Goal: Task Accomplishment & Management: Use online tool/utility

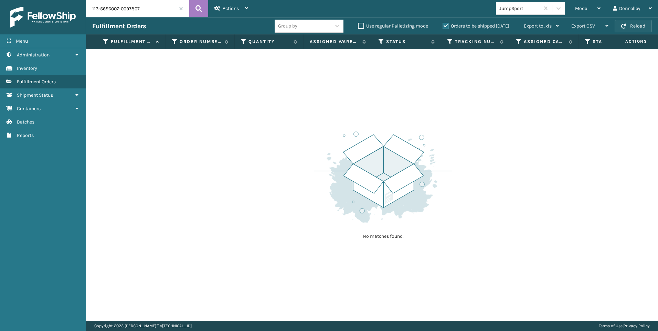
click at [634, 24] on button "Reload" at bounding box center [632, 26] width 37 height 12
click at [180, 7] on span at bounding box center [181, 9] width 4 height 4
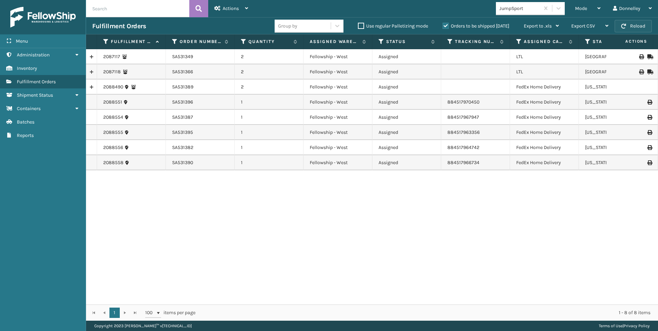
click at [637, 29] on button "Reload" at bounding box center [632, 26] width 37 height 12
click at [599, 6] on icon at bounding box center [598, 8] width 3 height 5
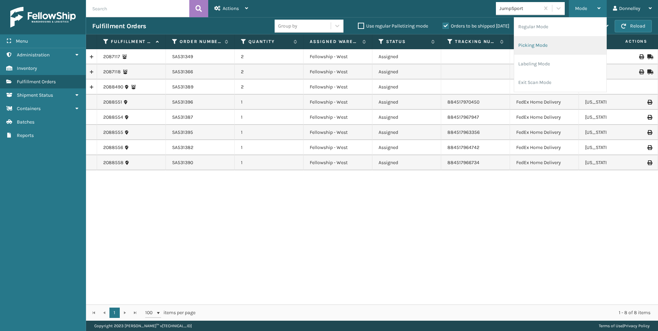
click at [561, 44] on li "Picking Mode" at bounding box center [560, 45] width 92 height 19
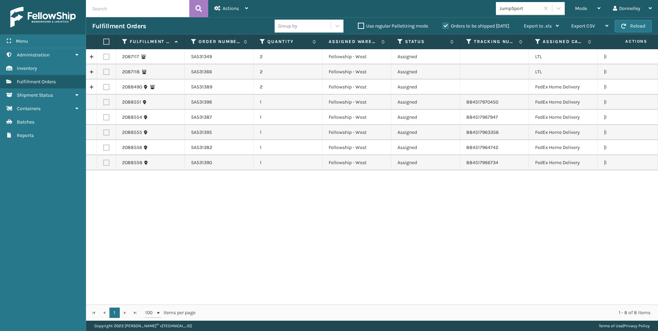
click at [105, 56] on label at bounding box center [106, 57] width 6 height 6
click at [104, 56] on input "checkbox" at bounding box center [103, 56] width 0 height 4
checkbox input "true"
click at [108, 70] on label at bounding box center [106, 72] width 6 height 6
click at [104, 70] on input "checkbox" at bounding box center [103, 71] width 0 height 4
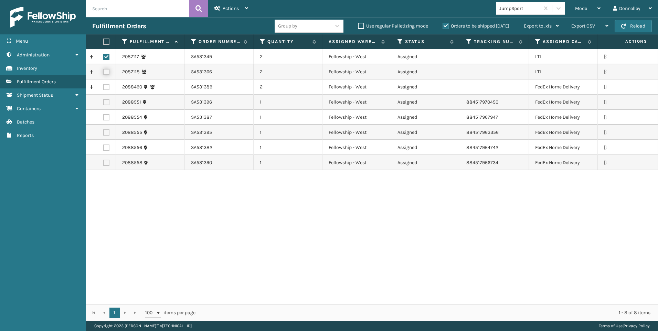
checkbox input "true"
click at [235, 8] on span "Actions" at bounding box center [231, 9] width 16 height 6
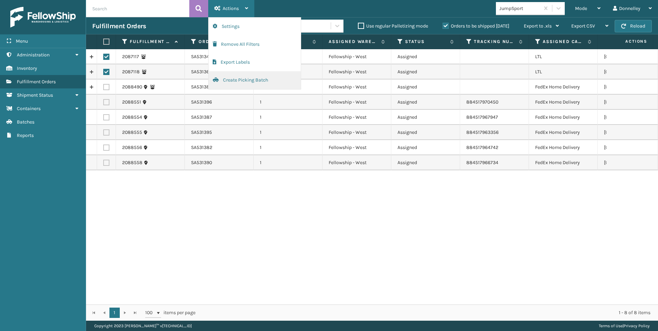
click at [246, 85] on button "Create Picking Batch" at bounding box center [254, 80] width 92 height 18
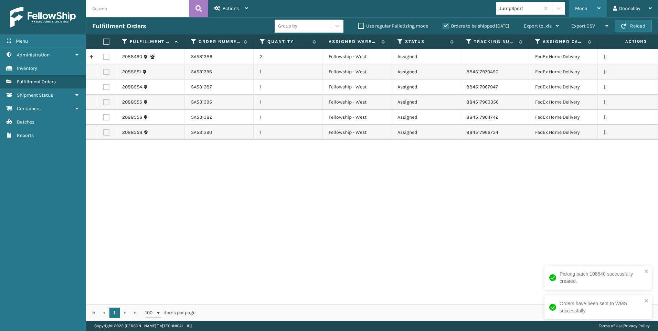
click at [590, 9] on div "Mode" at bounding box center [587, 8] width 25 height 17
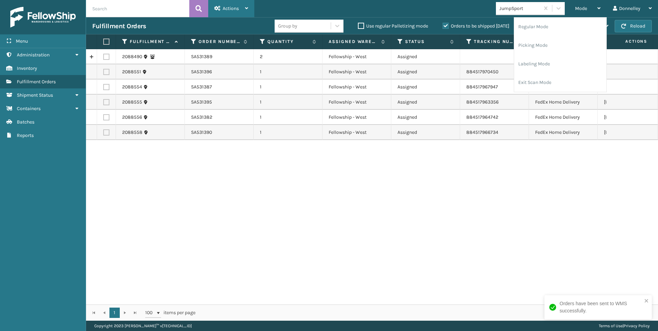
click at [240, 7] on div "Actions" at bounding box center [231, 8] width 34 height 17
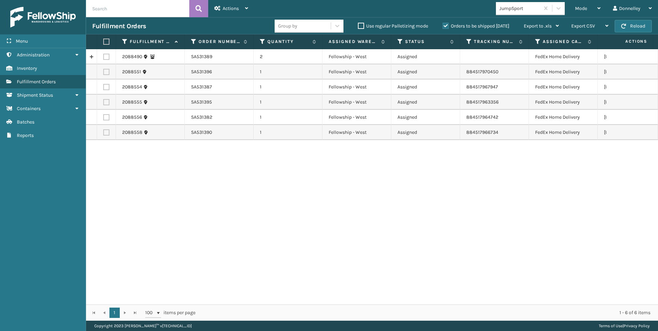
click at [468, 191] on div "2088490 SA531389 2 Fellowship - West Assigned FedEx Home Delivery [US_STATE] 20…" at bounding box center [372, 176] width 572 height 255
click at [597, 7] on icon at bounding box center [598, 8] width 3 height 5
click at [243, 12] on div "Actions" at bounding box center [231, 8] width 34 height 17
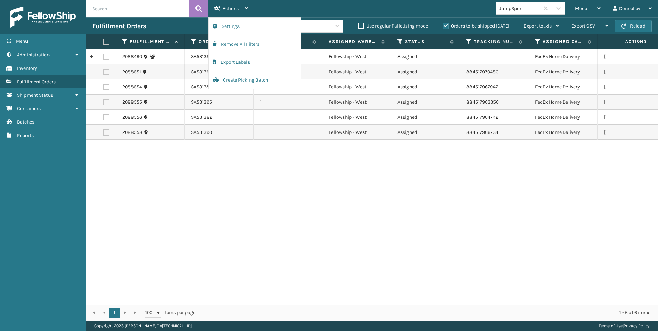
click at [341, 227] on div "2088490 SA531389 2 Fellowship - West Assigned FedEx Home Delivery [US_STATE] 20…" at bounding box center [372, 176] width 572 height 255
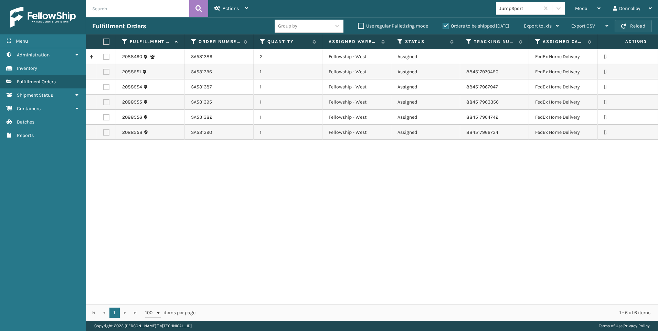
click at [633, 28] on button "Reload" at bounding box center [632, 26] width 37 height 12
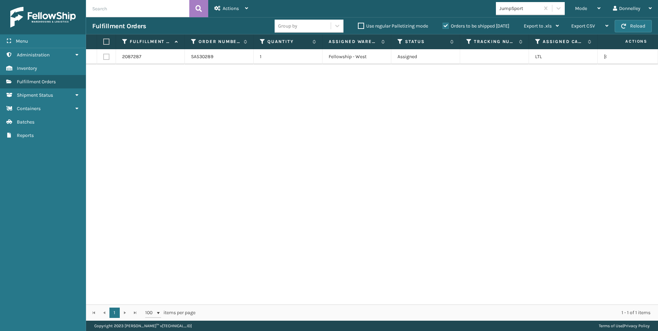
click at [232, 57] on td "SA530289" at bounding box center [219, 56] width 69 height 15
click at [202, 60] on td "SA530289" at bounding box center [219, 56] width 69 height 15
click at [135, 57] on link "2087287" at bounding box center [131, 56] width 19 height 7
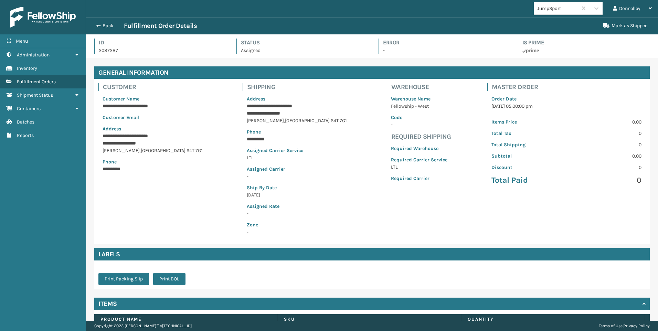
scroll to position [17, 572]
click at [99, 24] on span "button" at bounding box center [97, 25] width 4 height 5
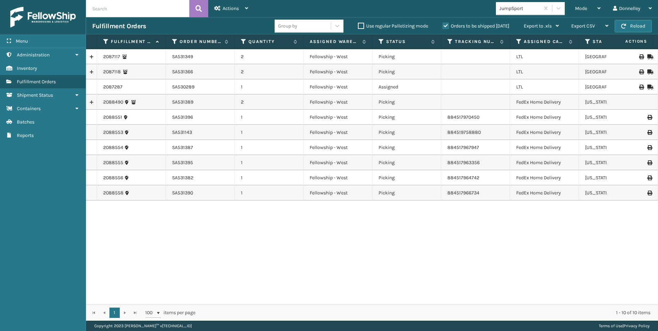
click at [415, 87] on td "Assigned" at bounding box center [406, 86] width 69 height 15
click at [119, 85] on link "2087287" at bounding box center [112, 87] width 19 height 7
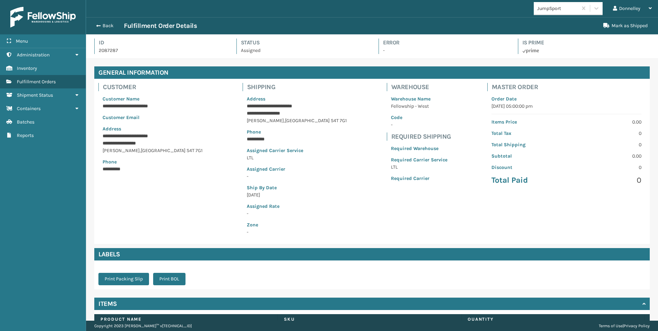
scroll to position [17, 572]
click at [106, 25] on button "Back" at bounding box center [108, 26] width 32 height 6
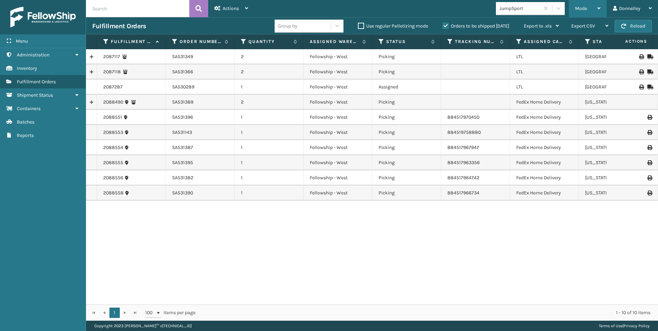
click at [589, 7] on div "Mode" at bounding box center [587, 8] width 25 height 17
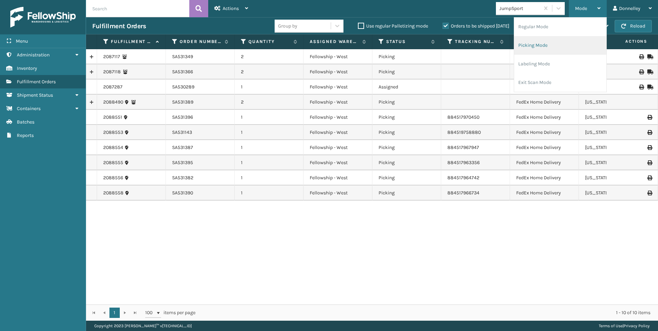
click at [540, 48] on li "Picking Mode" at bounding box center [560, 45] width 92 height 19
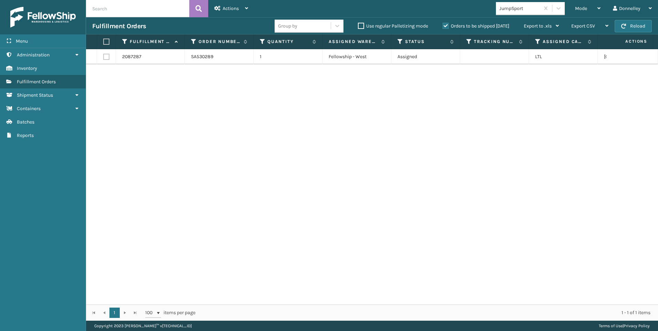
click at [105, 56] on label at bounding box center [106, 57] width 6 height 6
click at [104, 56] on input "checkbox" at bounding box center [103, 56] width 0 height 4
checkbox input "true"
click at [230, 9] on span "Actions" at bounding box center [231, 9] width 16 height 6
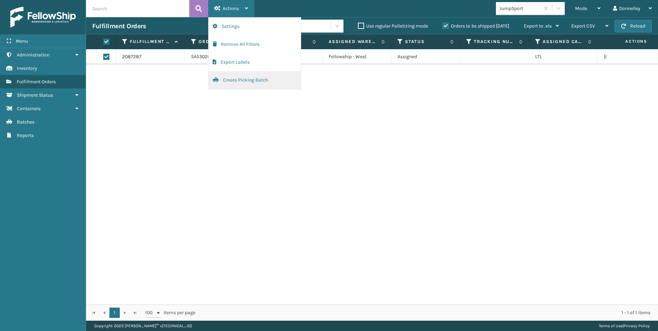
click at [245, 84] on button "Create Picking Batch" at bounding box center [254, 80] width 92 height 18
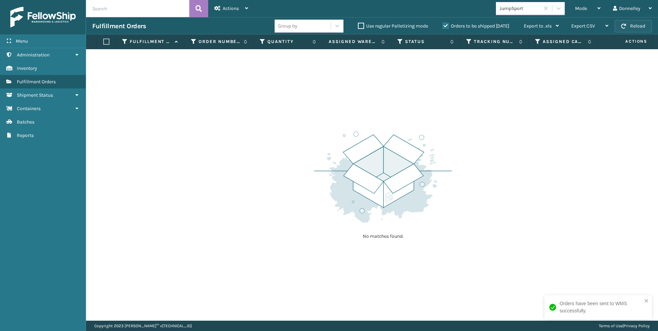
click at [632, 27] on button "Reload" at bounding box center [632, 26] width 37 height 12
